Goal: Communication & Community: Connect with others

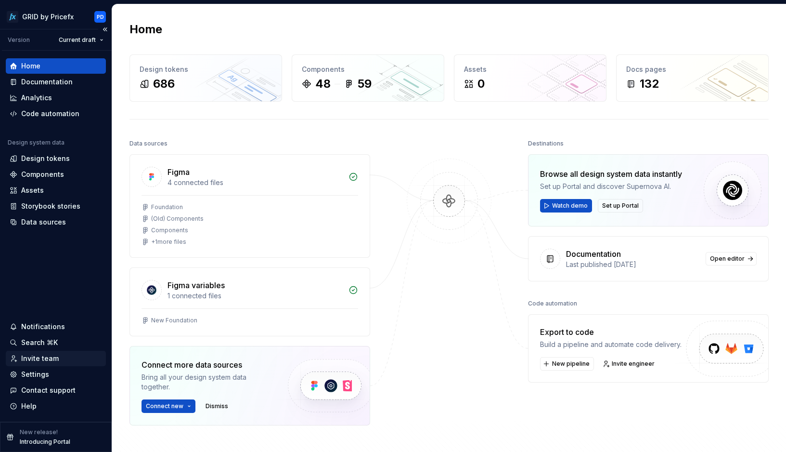
click at [54, 357] on div "Invite team" at bounding box center [40, 358] width 38 height 10
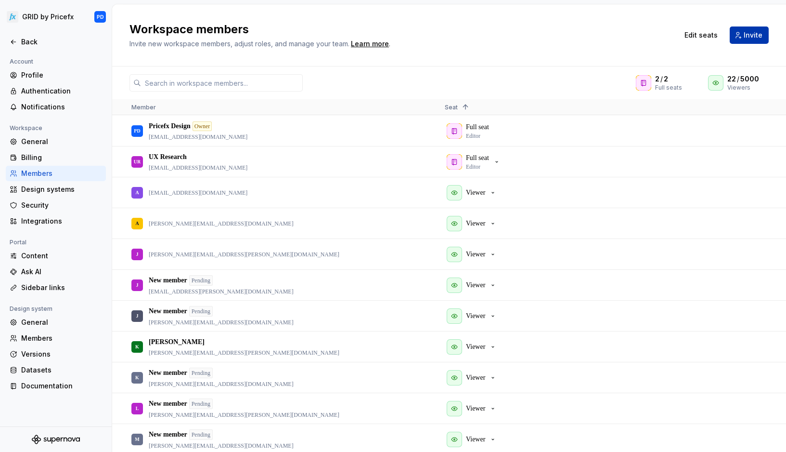
click at [754, 38] on span "Invite" at bounding box center [753, 35] width 19 height 10
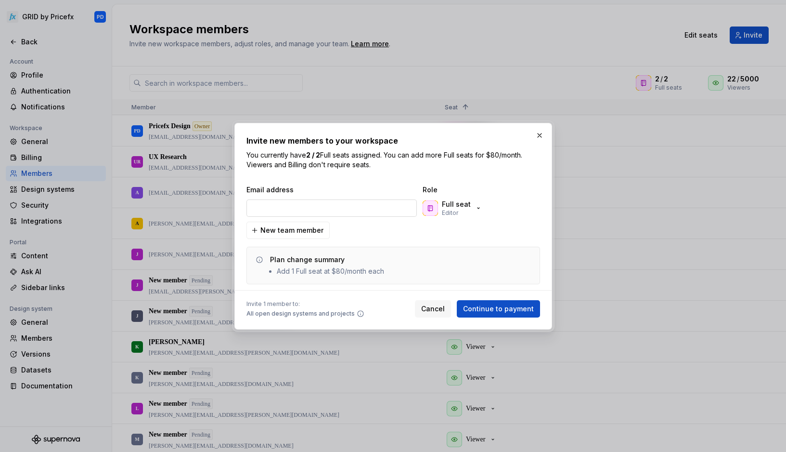
click at [323, 203] on input "email" at bounding box center [331, 207] width 170 height 17
drag, startPoint x: 302, startPoint y: 207, endPoint x: 191, endPoint y: 207, distance: 111.2
click at [191, 207] on div "Invite new members to your workspace You currently have 2 / 2 Full seats assign…" at bounding box center [393, 226] width 786 height 452
click at [357, 207] on input "[EMAIL_ADDRESS][PERSON_NAME][DOMAIN_NAME]>" at bounding box center [331, 207] width 170 height 17
type input "[EMAIL_ADDRESS][PERSON_NAME][DOMAIN_NAME]"
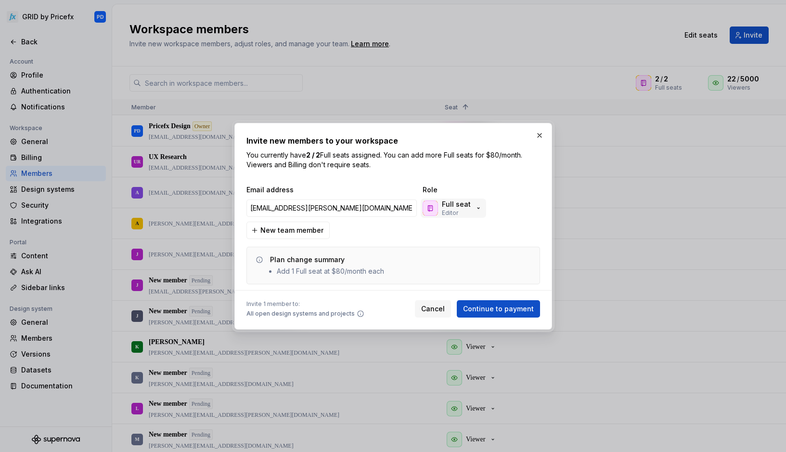
click at [452, 209] on p "Editor" at bounding box center [450, 213] width 16 height 8
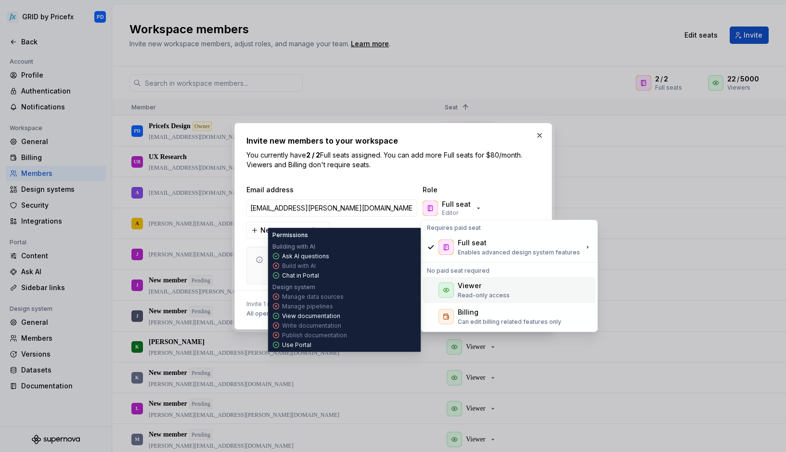
click at [486, 293] on p "Read-only access" at bounding box center [484, 295] width 52 height 8
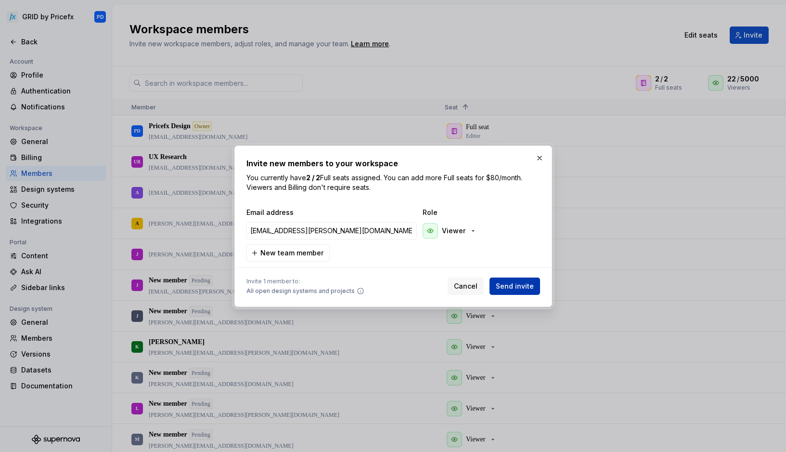
click at [528, 287] on span "Send invite" at bounding box center [515, 286] width 38 height 10
